Goal: Task Accomplishment & Management: Complete application form

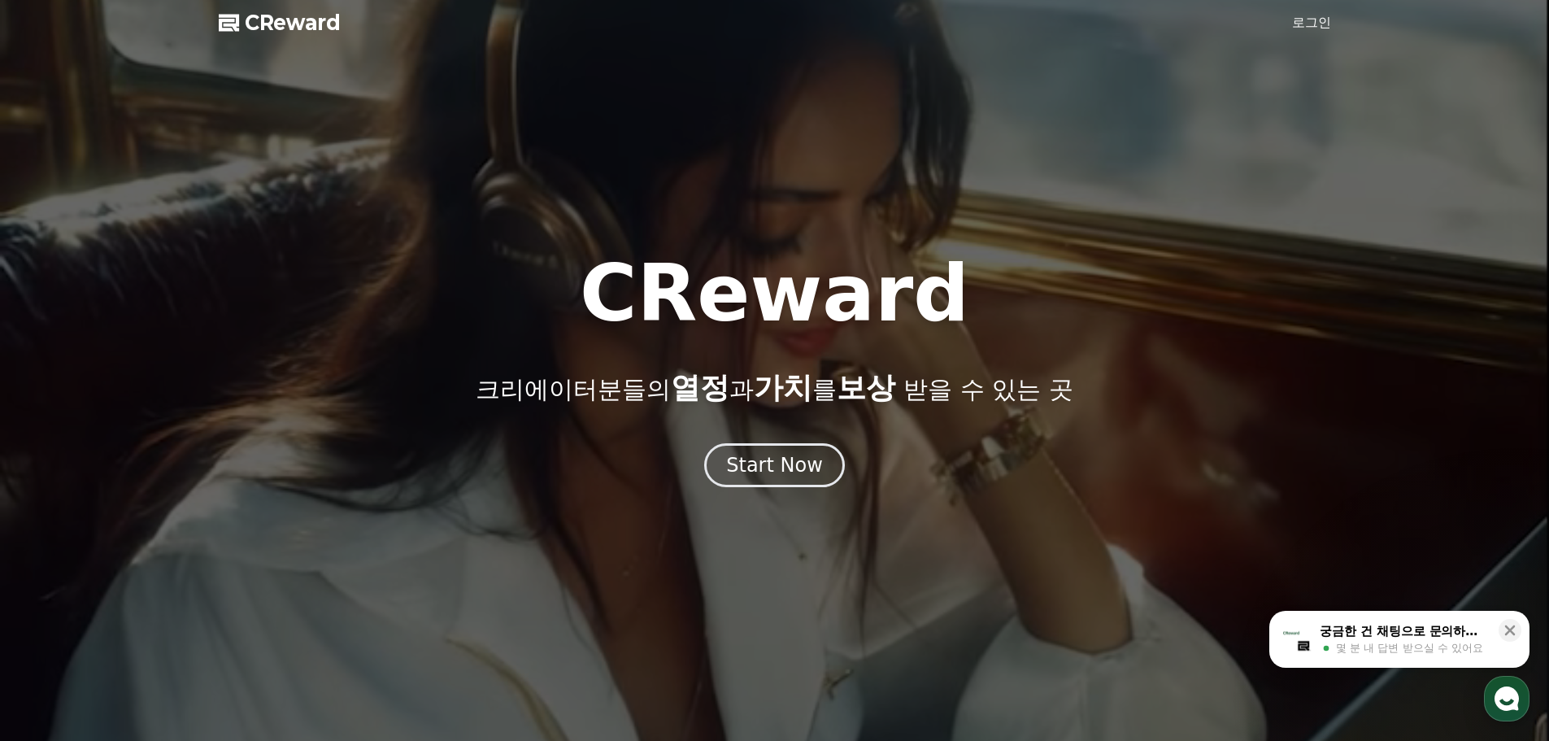
click at [1307, 12] on div at bounding box center [774, 370] width 1549 height 741
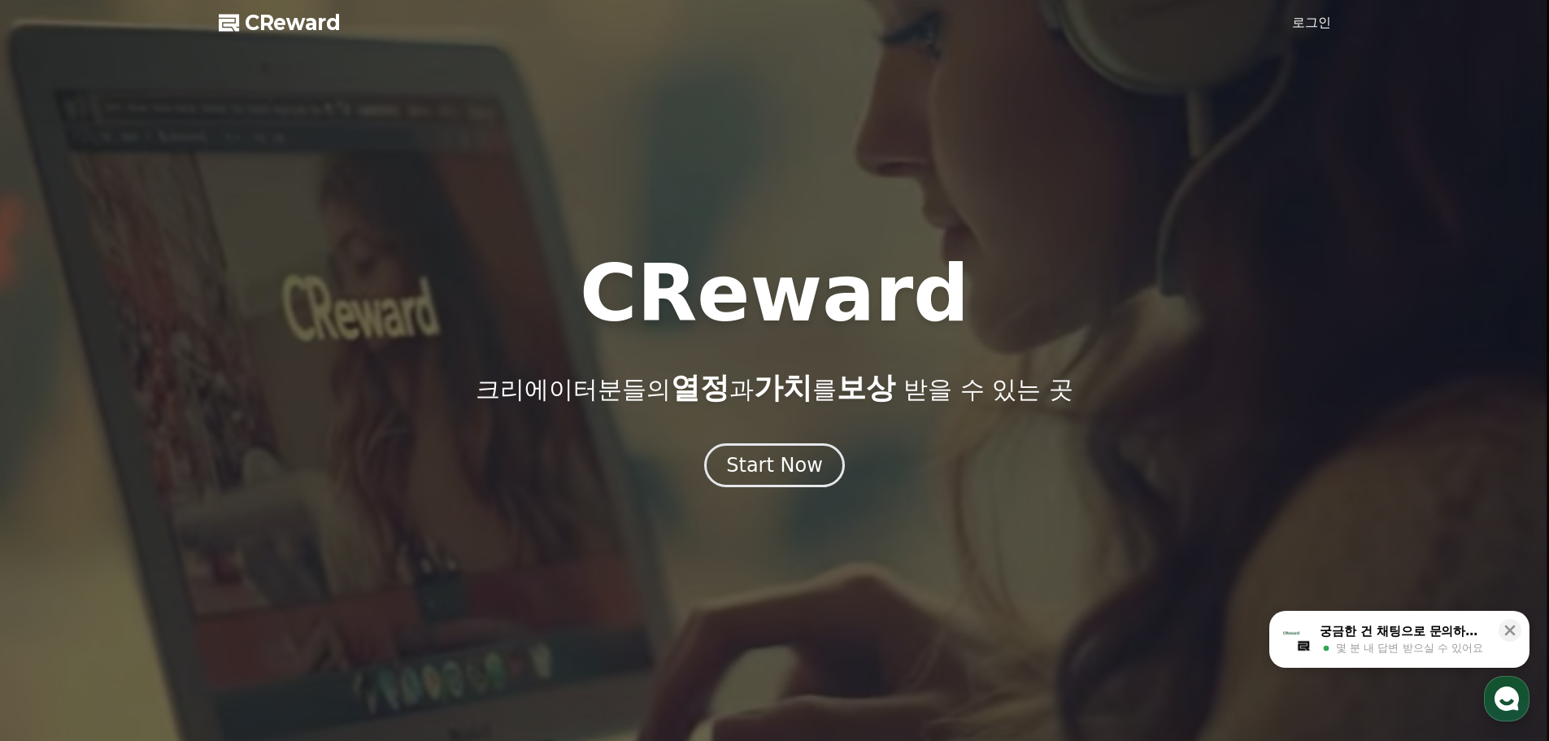
click at [1306, 14] on link "로그인" at bounding box center [1311, 23] width 39 height 20
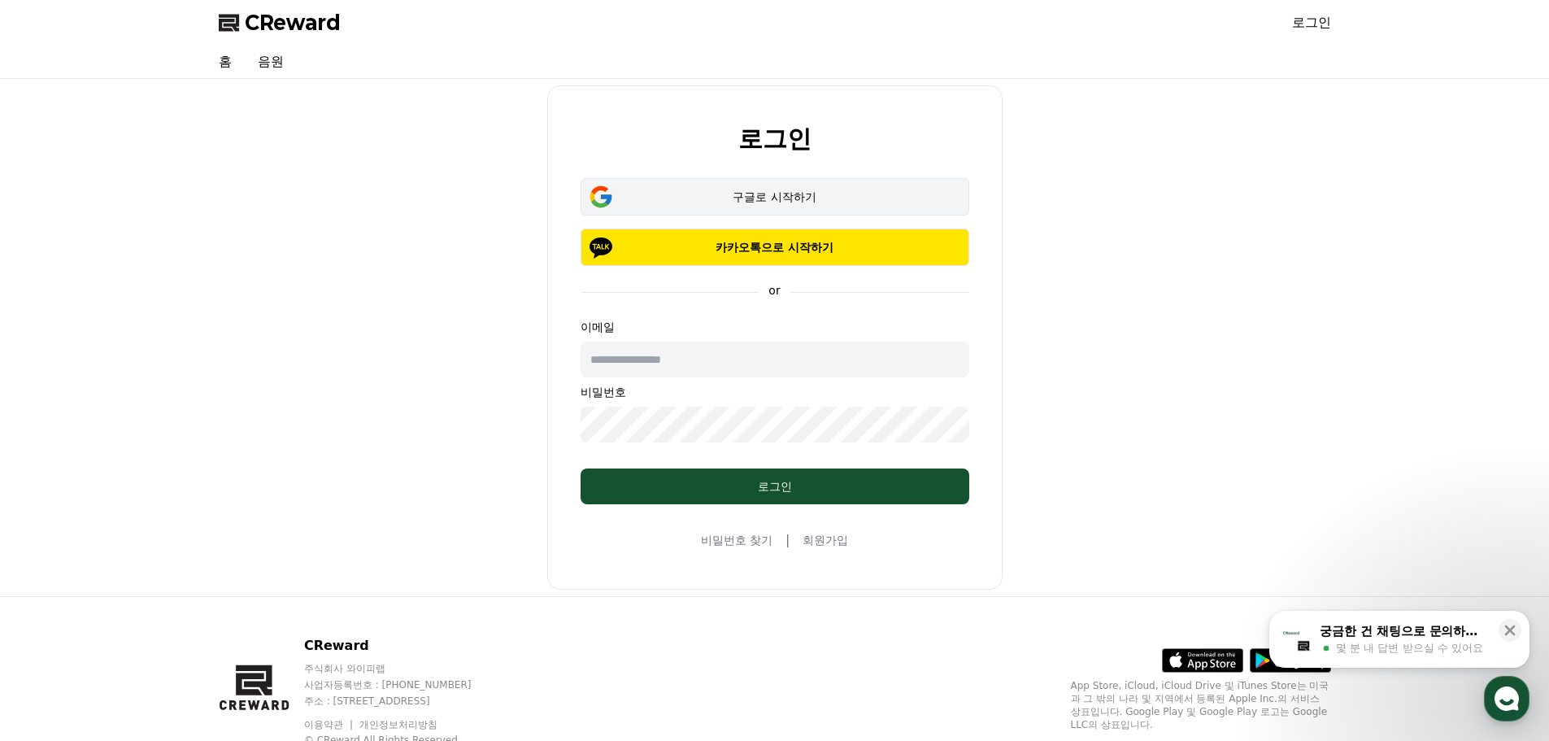
click at [793, 200] on div "구글로 시작하기" at bounding box center [774, 197] width 341 height 16
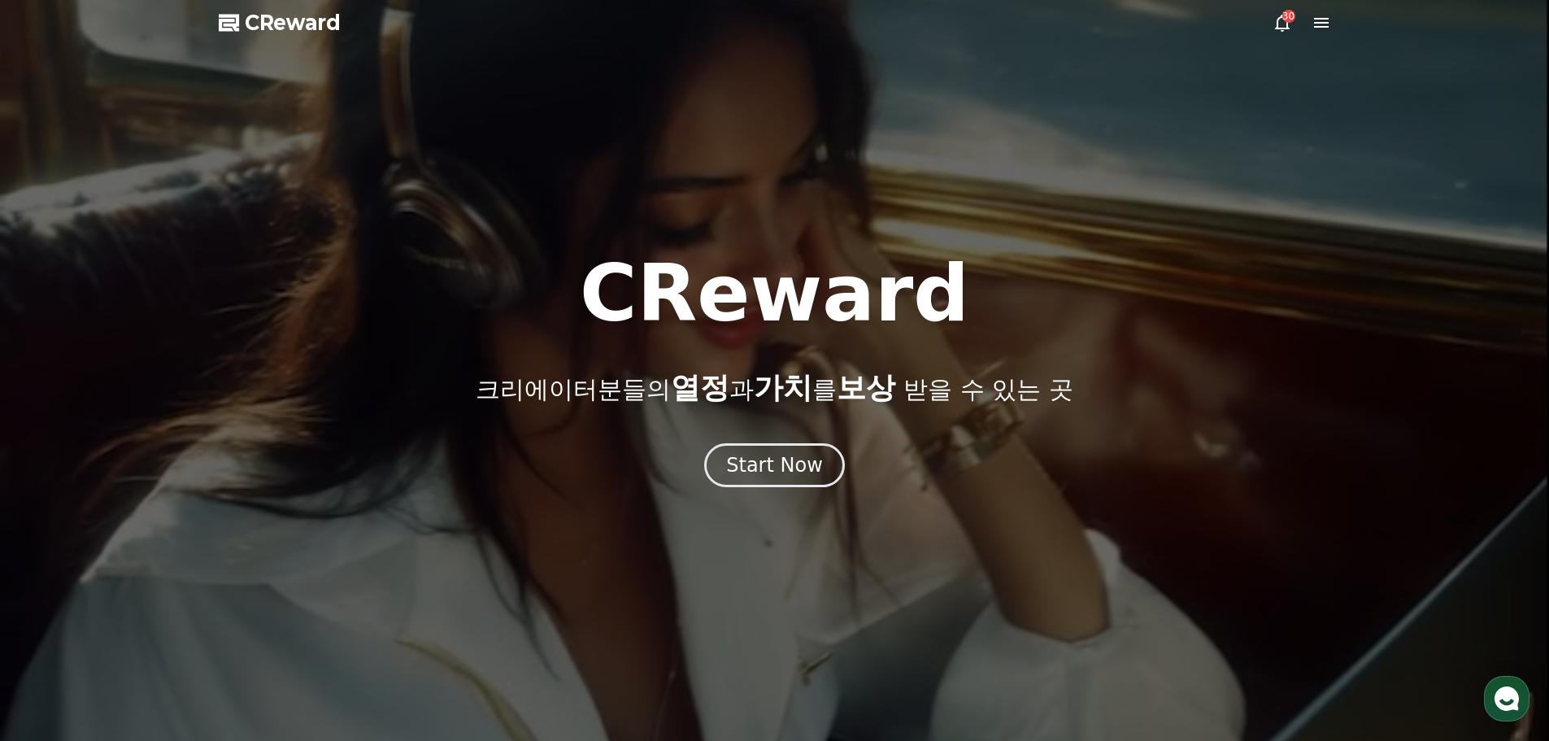
click at [1310, 285] on div "CReward 크리에이터분들의 열정 과 가치 를 보상 받을 수 있는 곳" at bounding box center [774, 329] width 1549 height 150
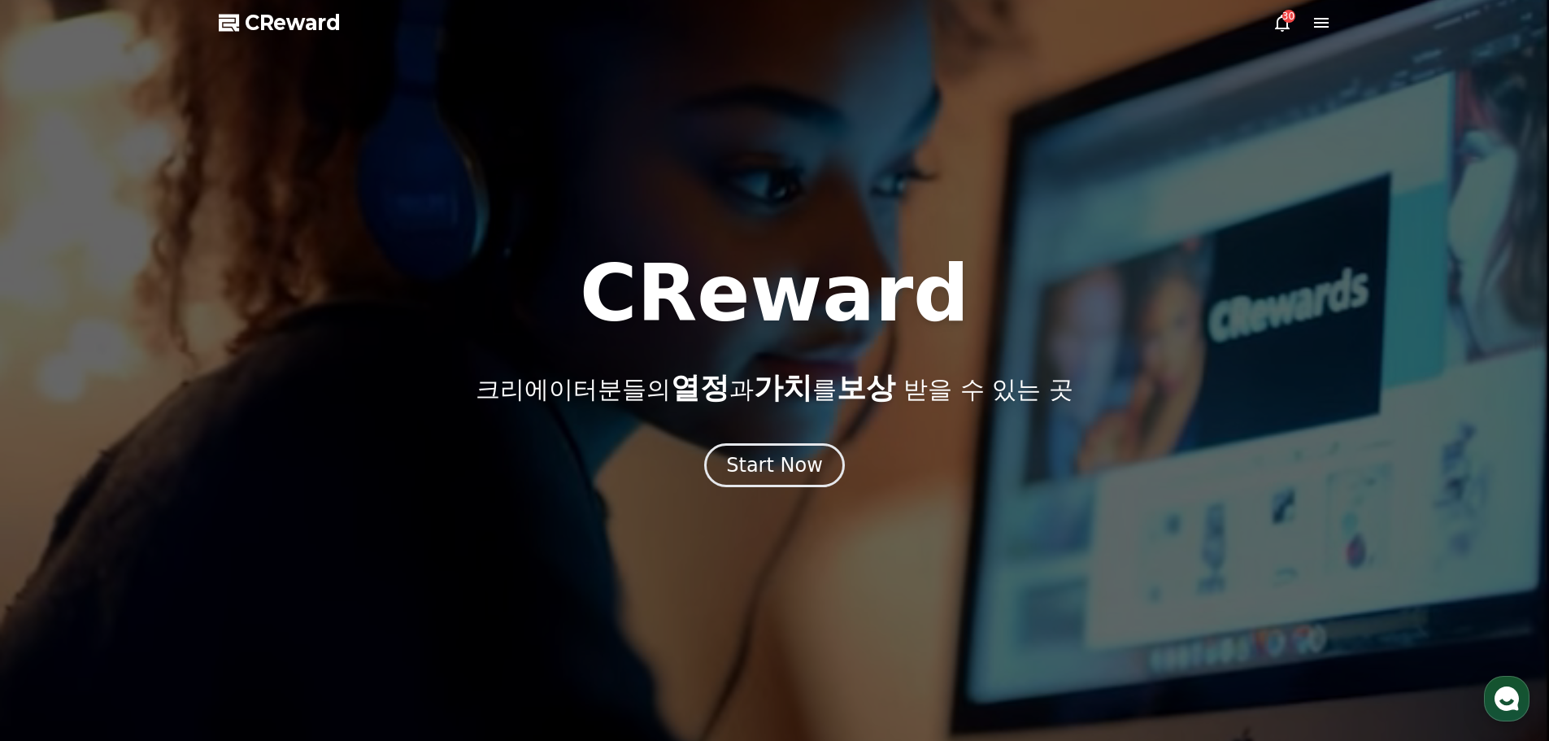
click at [1279, 14] on icon at bounding box center [1282, 23] width 20 height 20
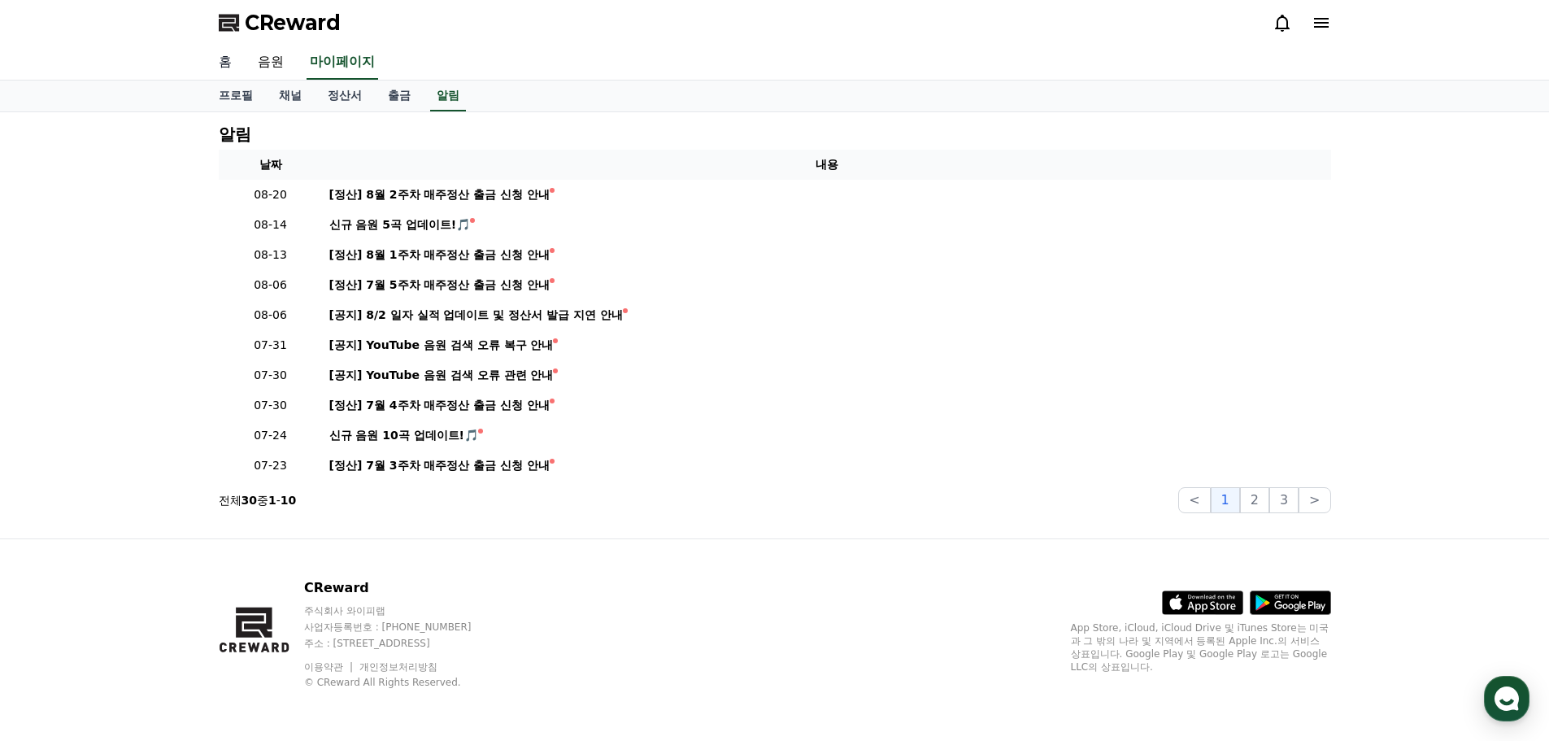
click at [228, 67] on link "홈" at bounding box center [225, 63] width 39 height 34
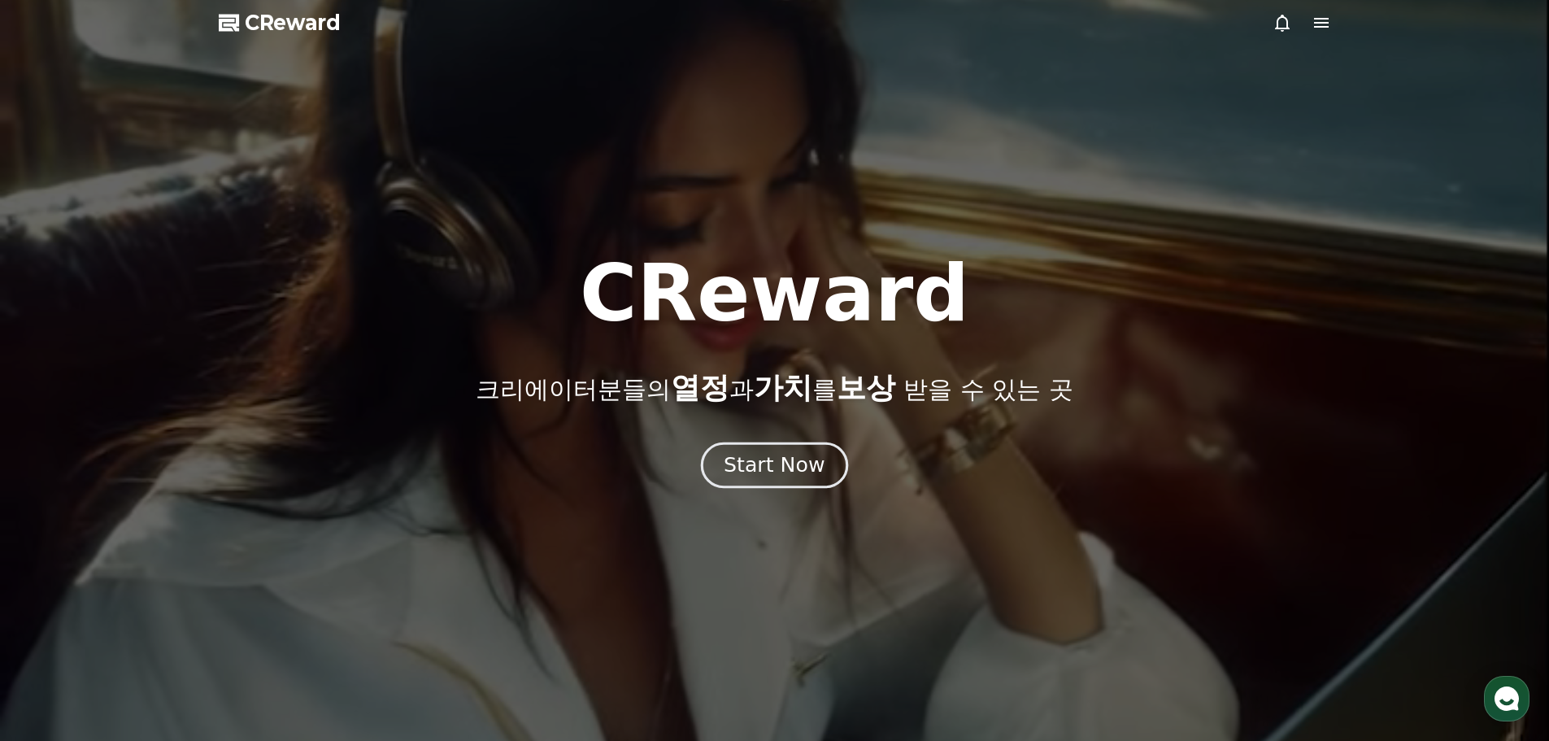
click at [786, 460] on div "Start Now" at bounding box center [773, 465] width 101 height 28
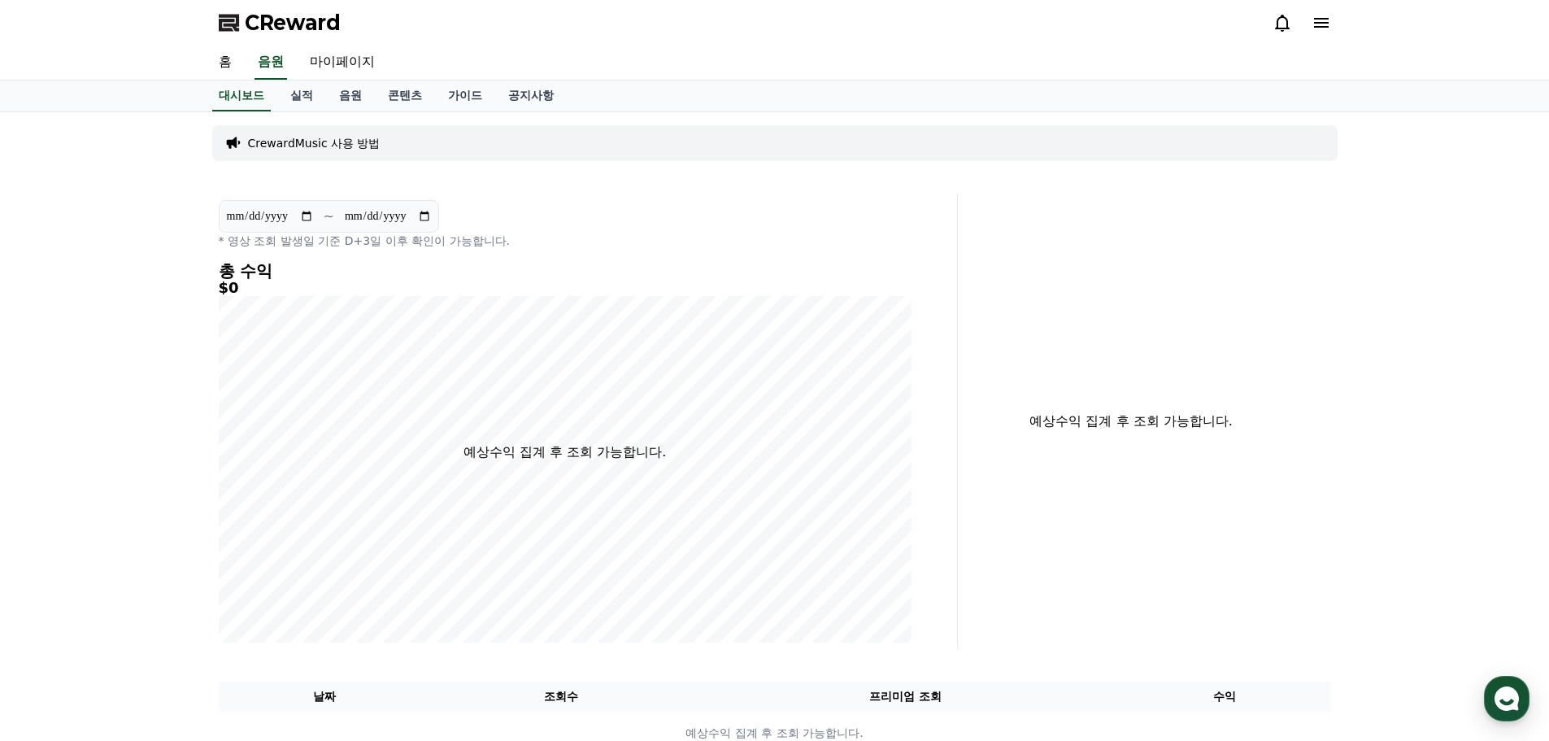
click at [1320, 22] on icon at bounding box center [1321, 23] width 15 height 10
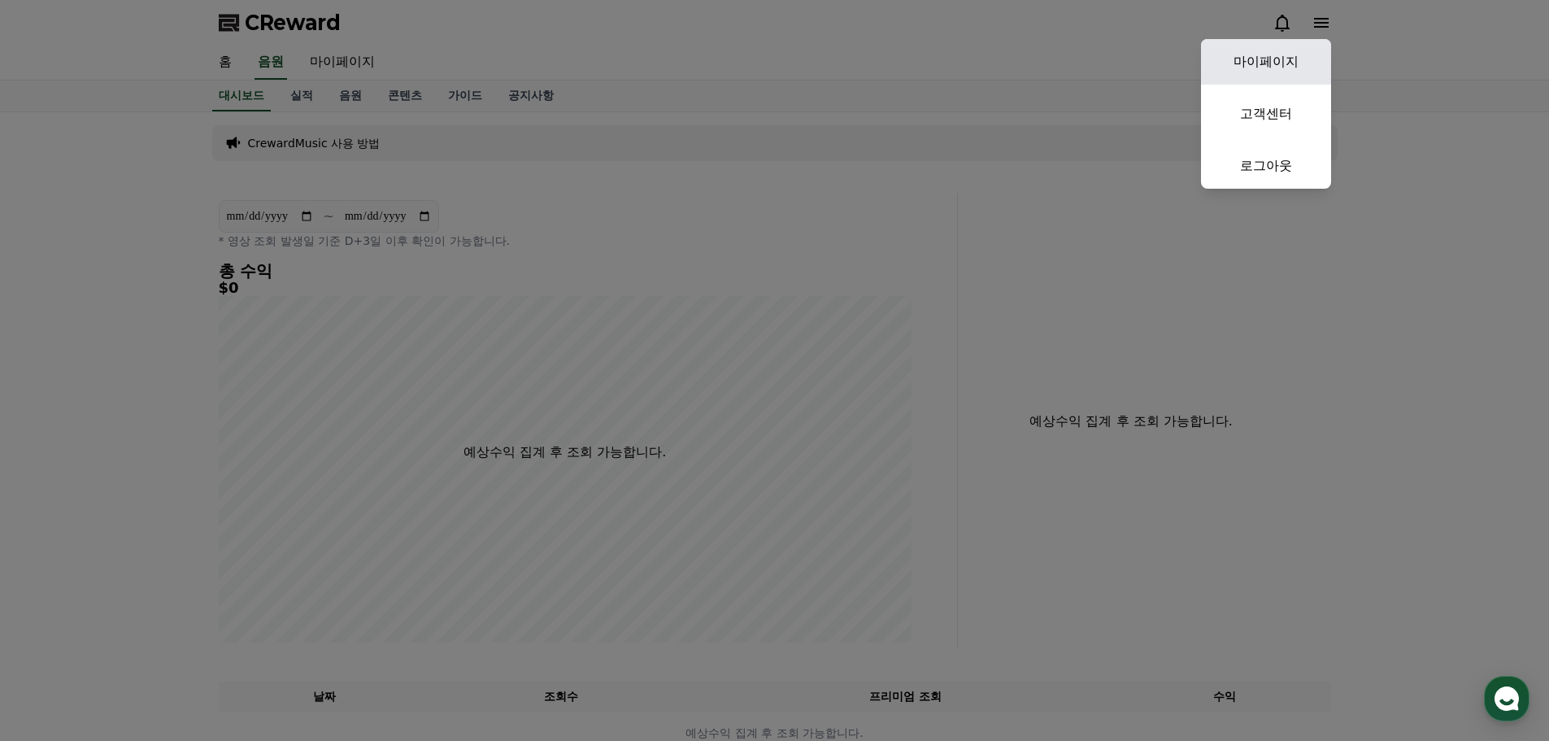
click at [1301, 44] on link "마이페이지" at bounding box center [1266, 62] width 130 height 46
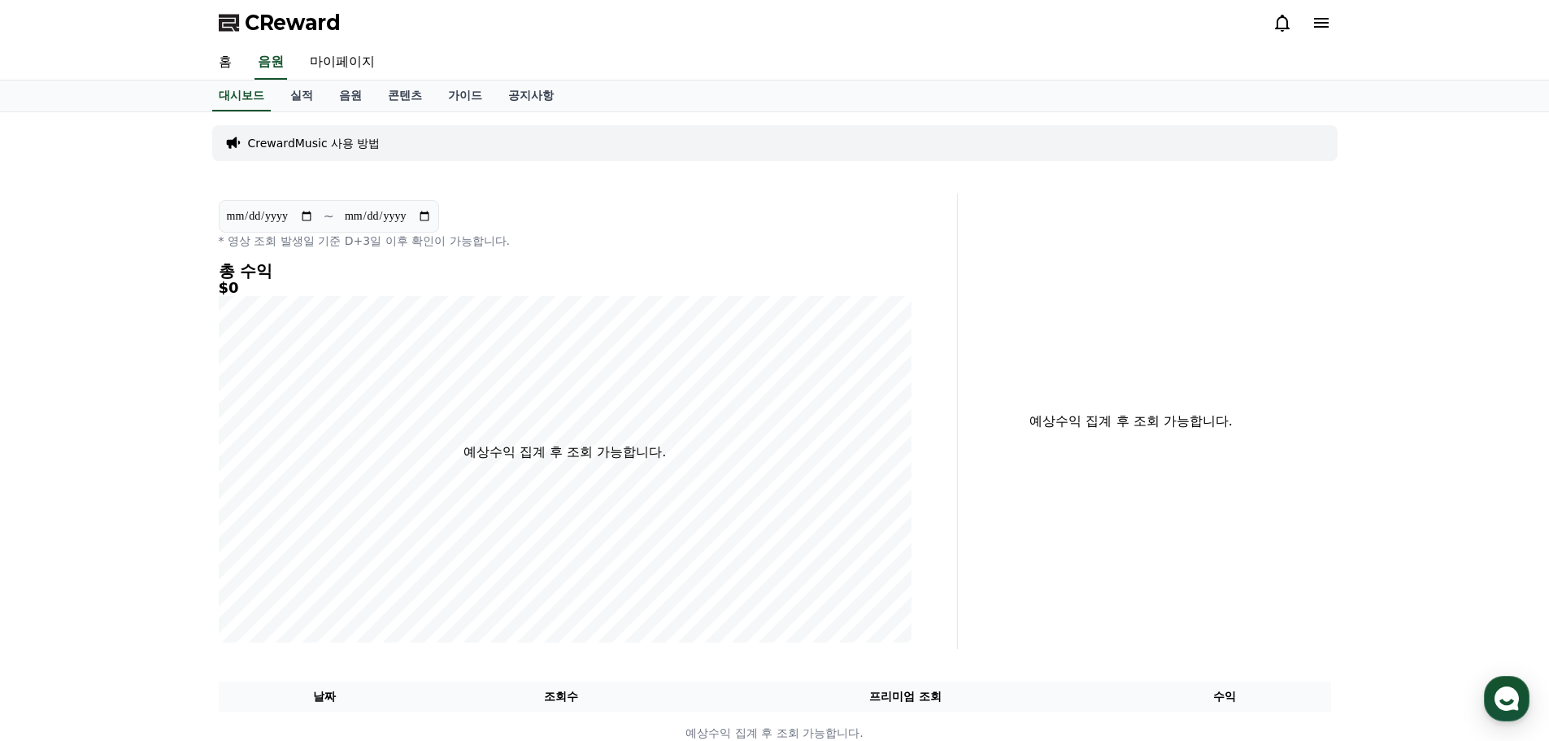
select select "**********"
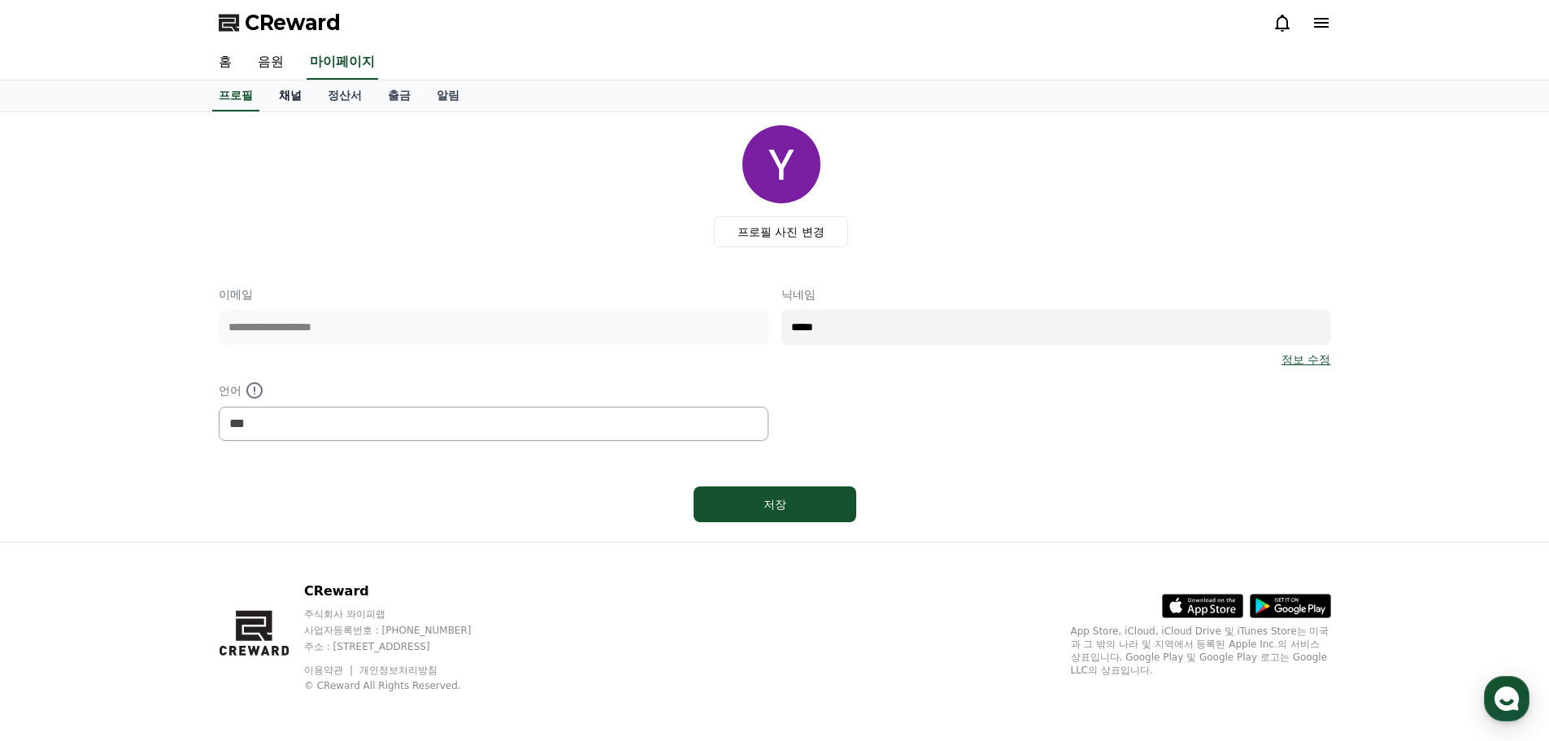
click at [294, 102] on link "채널" at bounding box center [290, 95] width 49 height 31
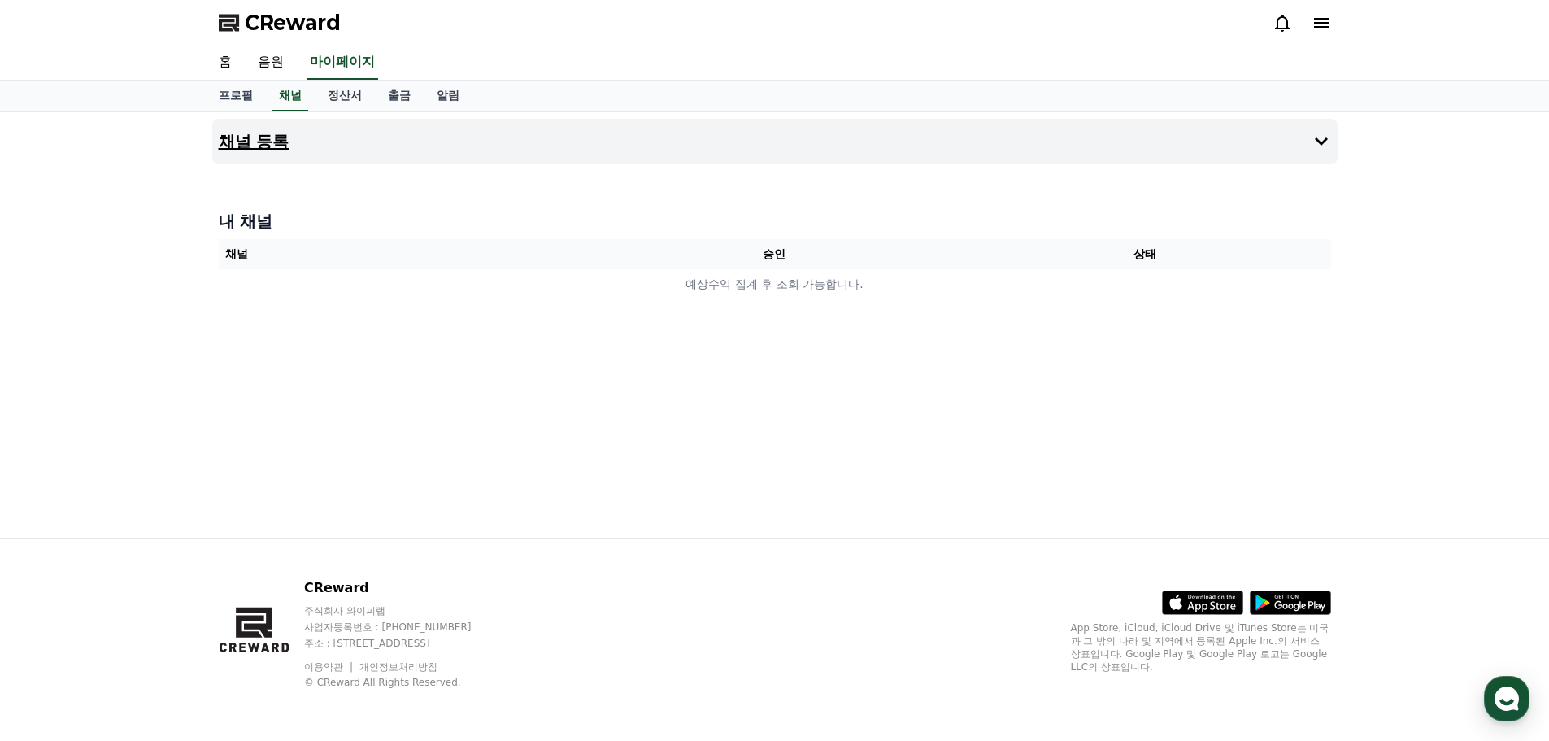
click at [328, 150] on button "채널 등록" at bounding box center [774, 142] width 1125 height 46
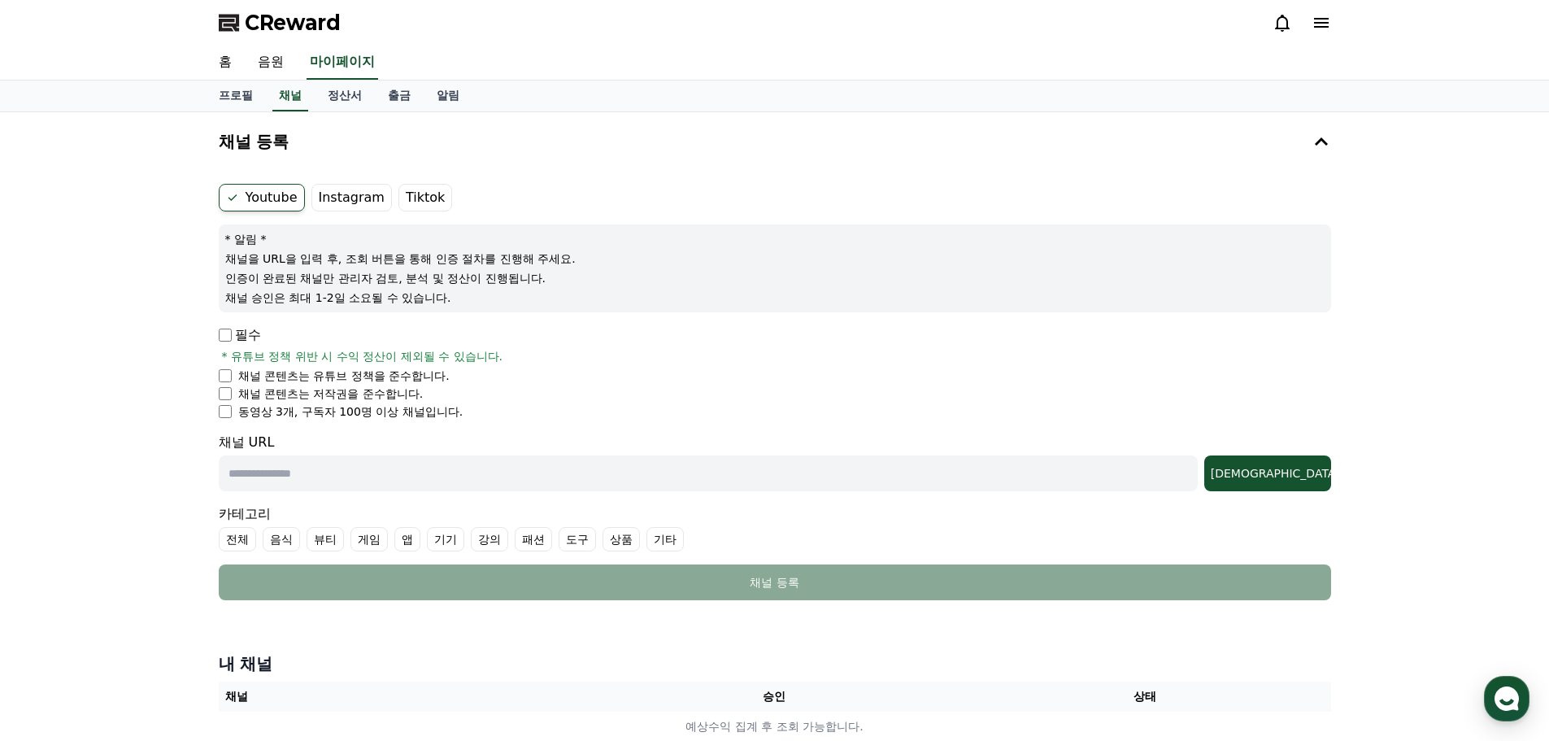
click at [315, 196] on label "Instagram" at bounding box center [351, 198] width 80 height 28
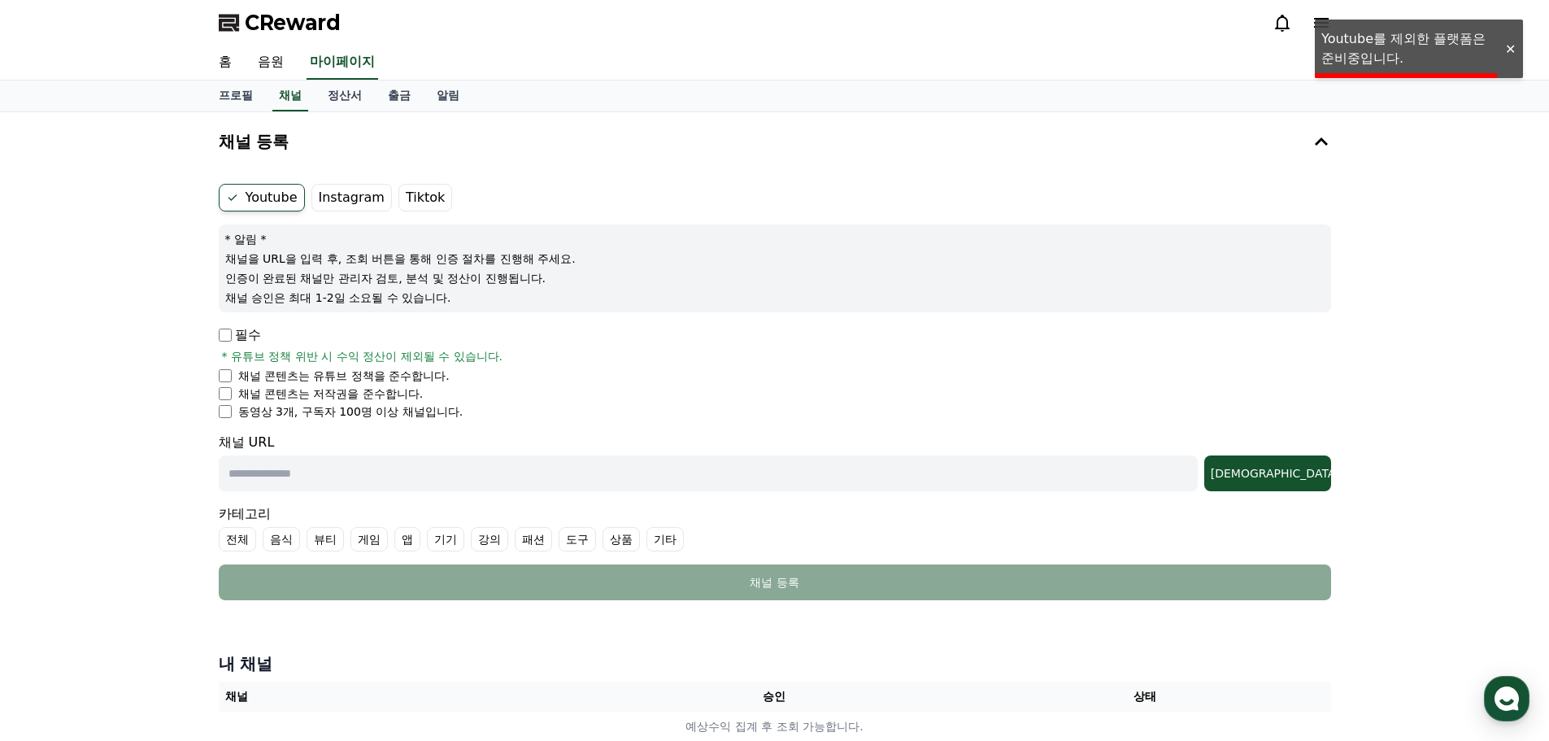
click at [311, 200] on label "Instagram" at bounding box center [351, 198] width 80 height 28
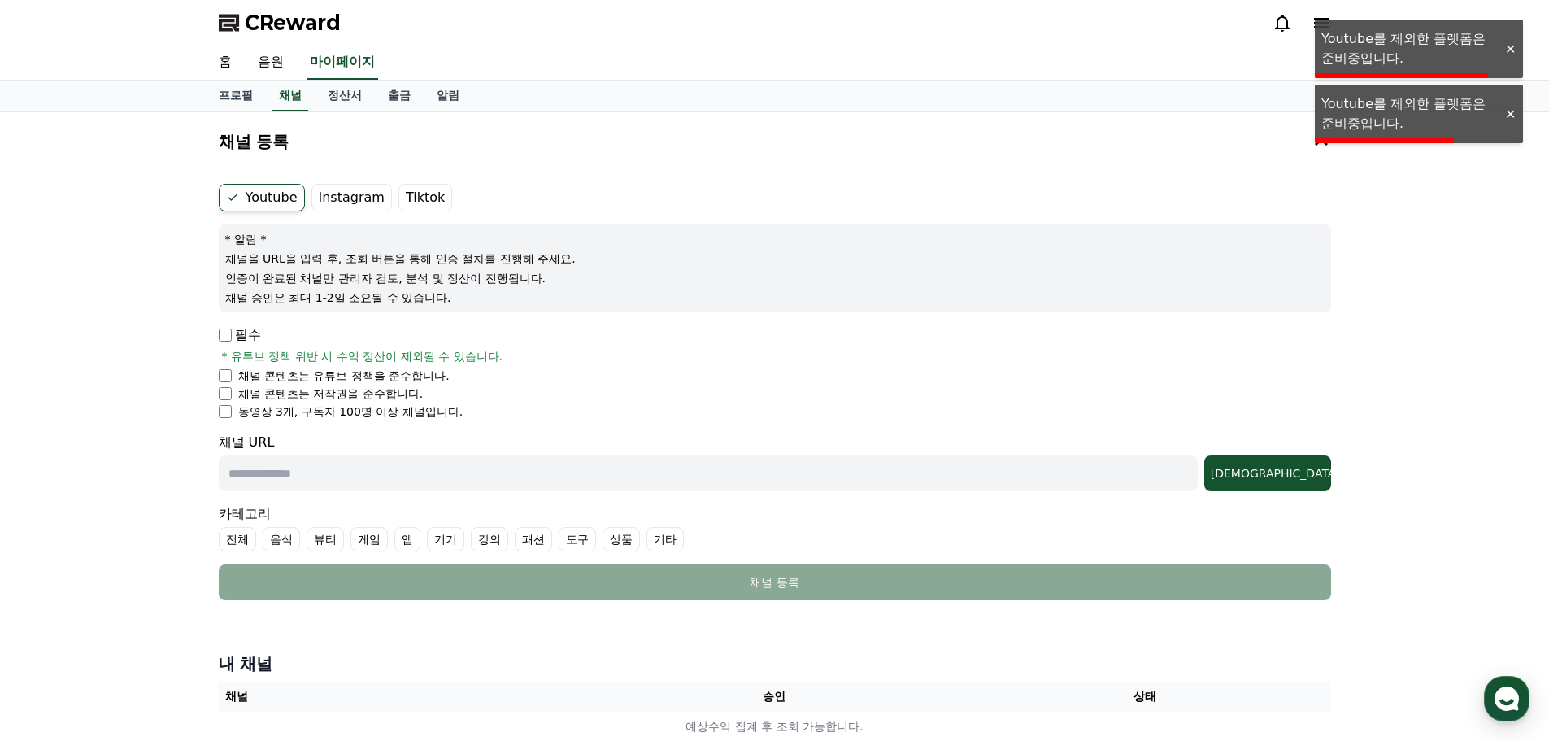
click at [321, 206] on label "Instagram" at bounding box center [351, 198] width 80 height 28
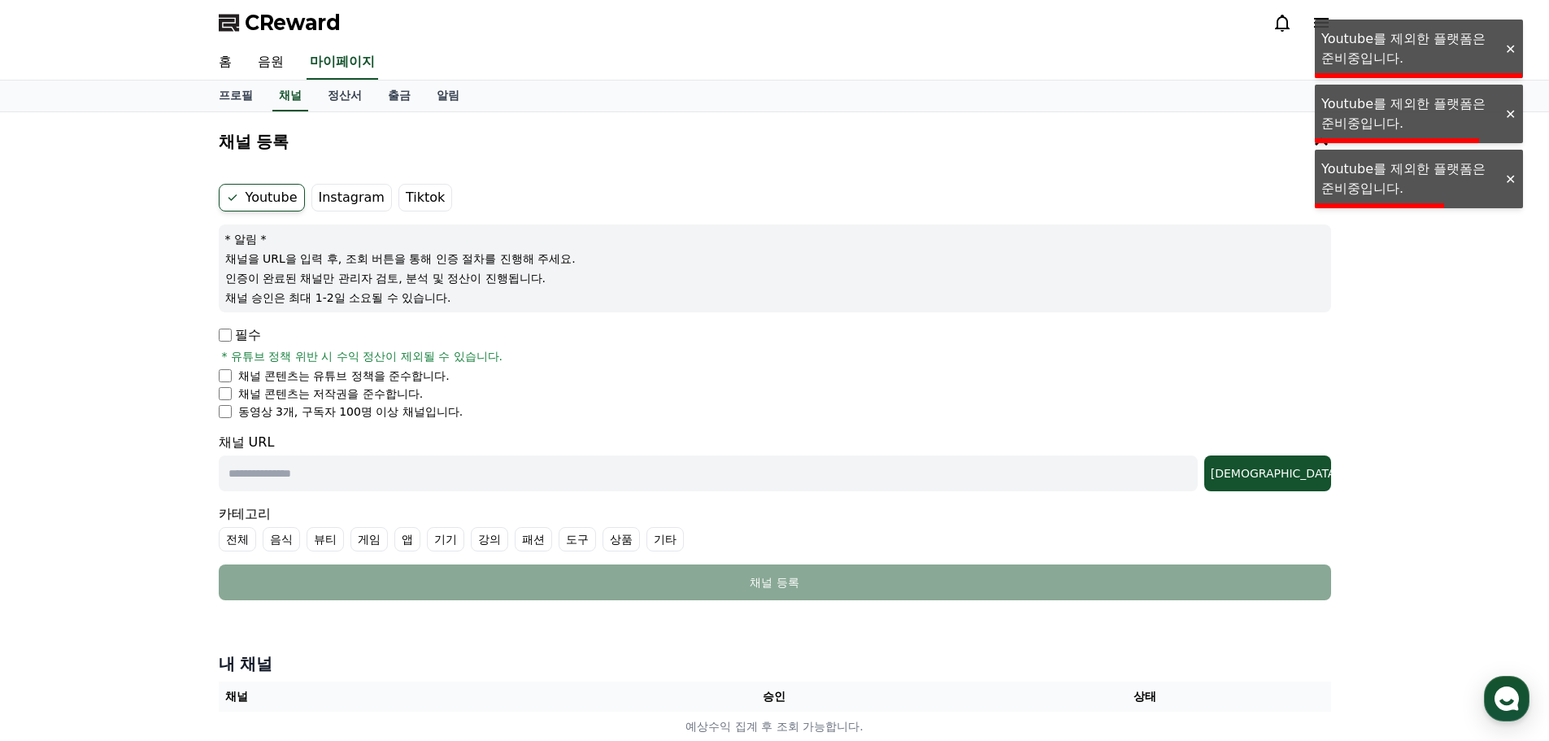
click at [321, 206] on label "Instagram" at bounding box center [351, 198] width 80 height 28
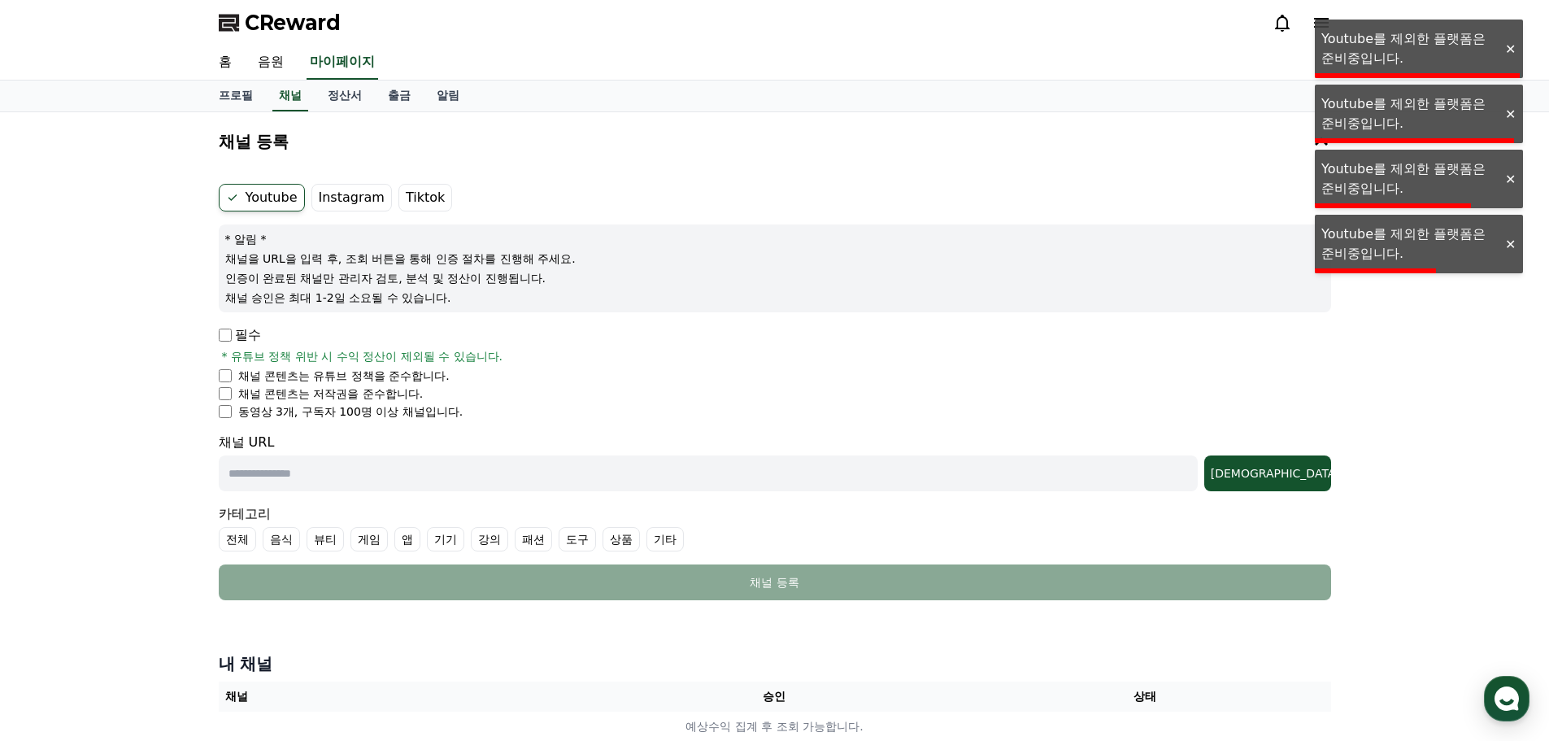
click at [321, 206] on label "Instagram" at bounding box center [351, 198] width 80 height 28
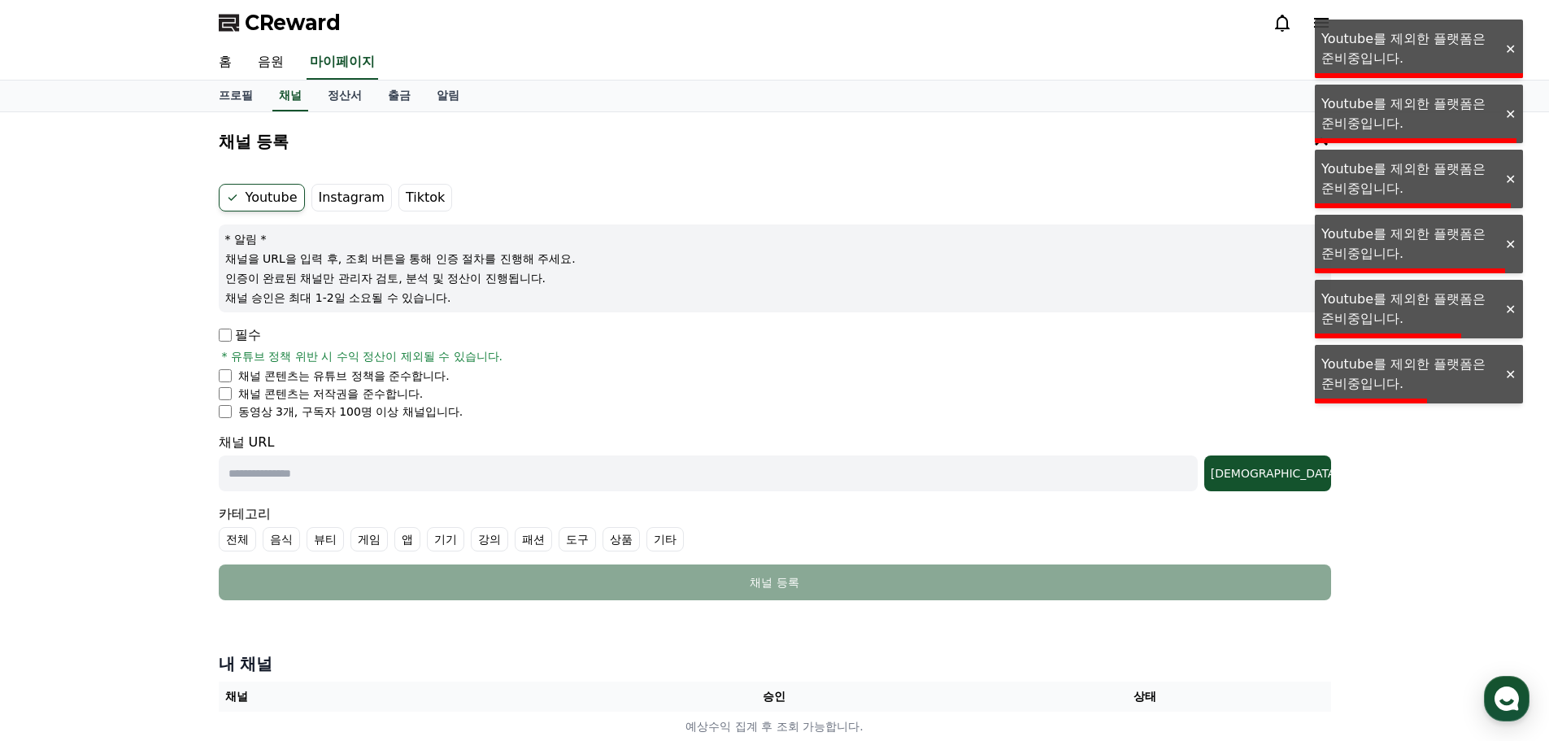
click at [321, 206] on label "Instagram" at bounding box center [351, 198] width 80 height 28
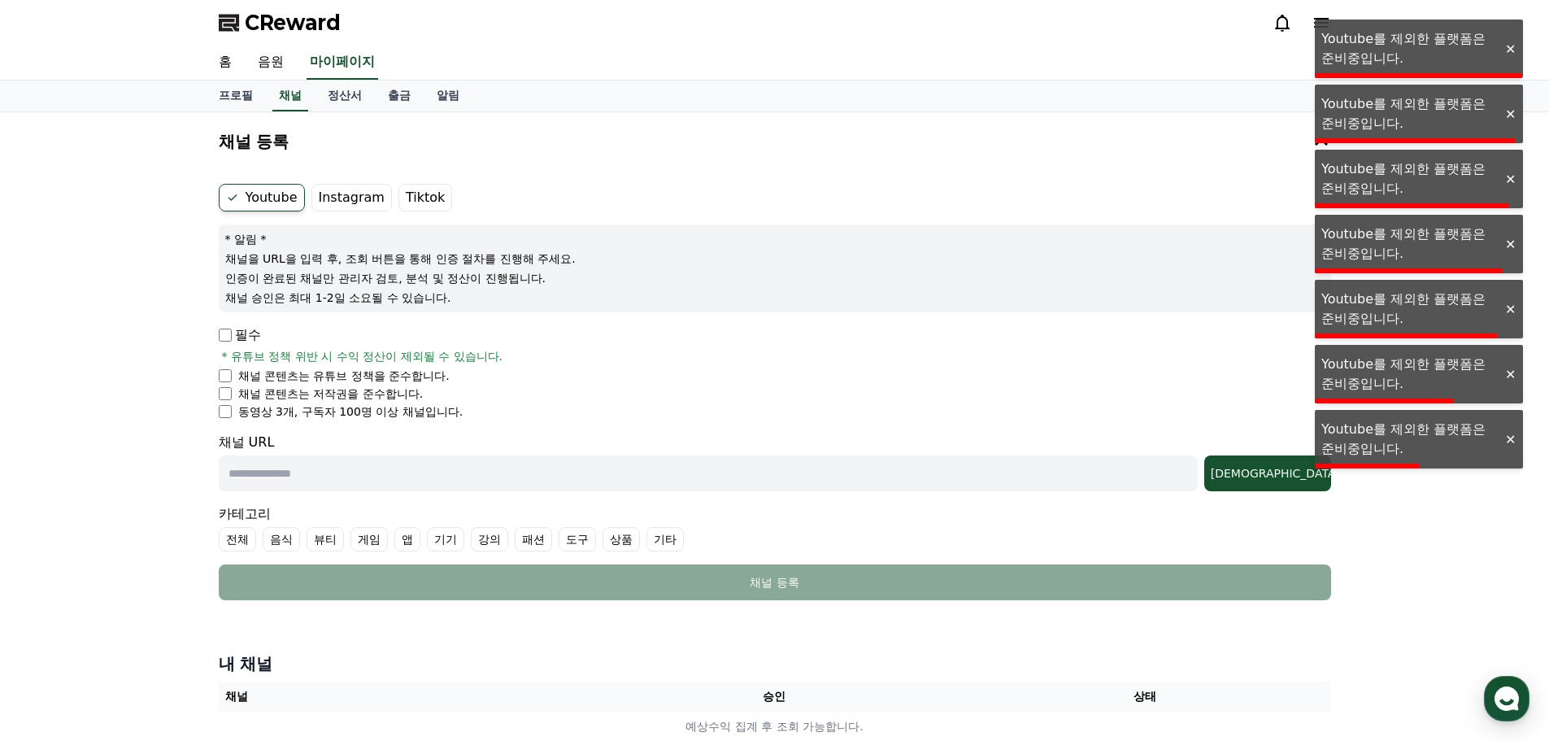
click at [321, 206] on label "Instagram" at bounding box center [351, 198] width 80 height 28
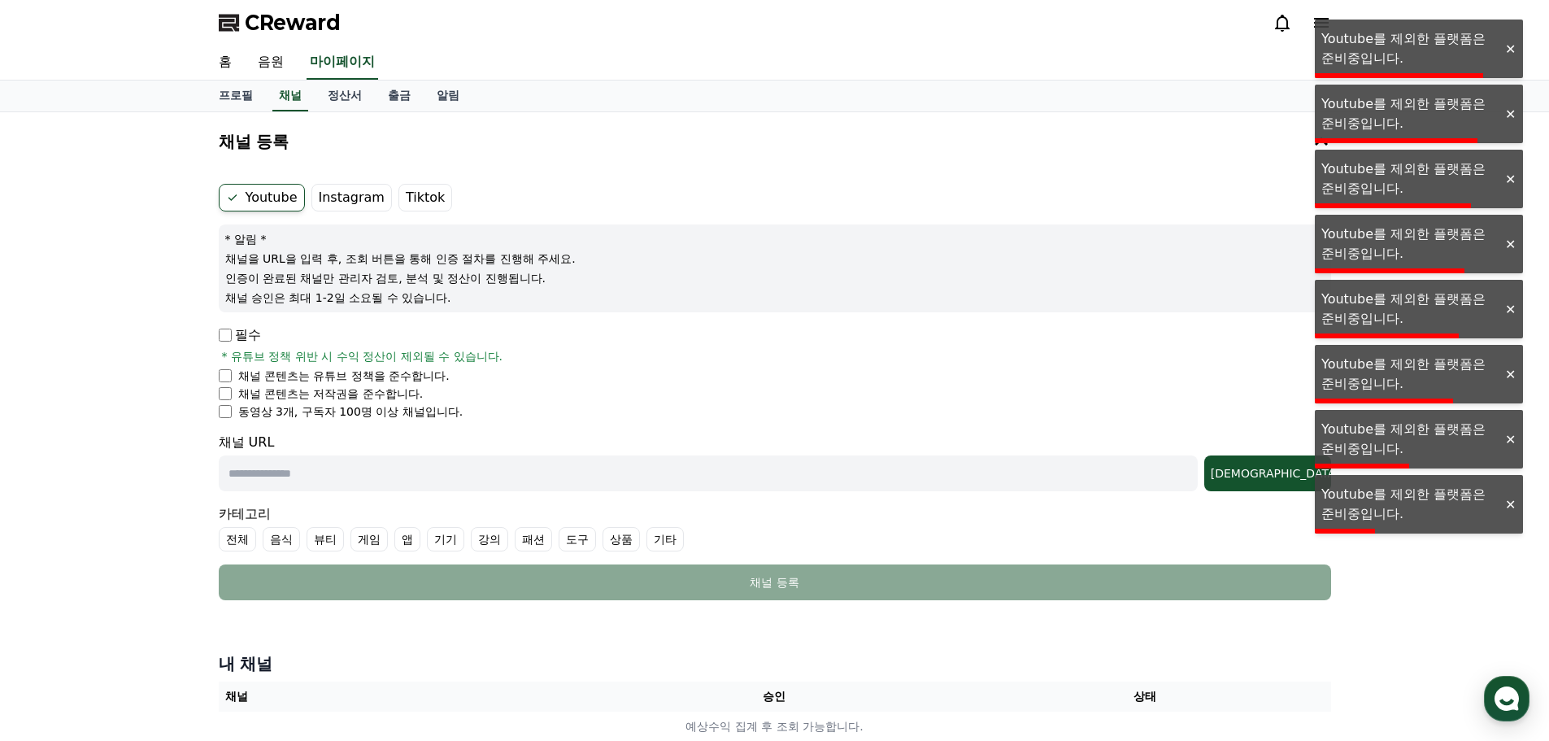
drag, startPoint x: 615, startPoint y: 163, endPoint x: 721, endPoint y: 376, distance: 237.7
click at [721, 376] on div "채널 등록 Youtube Instagram Tiktok * 알림 * 채널을 URL을 입력 후, 조회 버튼을 통해 인증 절차를 진행해 주세요. …" at bounding box center [774, 363] width 1125 height 488
click at [721, 376] on li "채널 콘텐츠는 유튜브 정책을 준수합니다." at bounding box center [775, 375] width 1112 height 16
